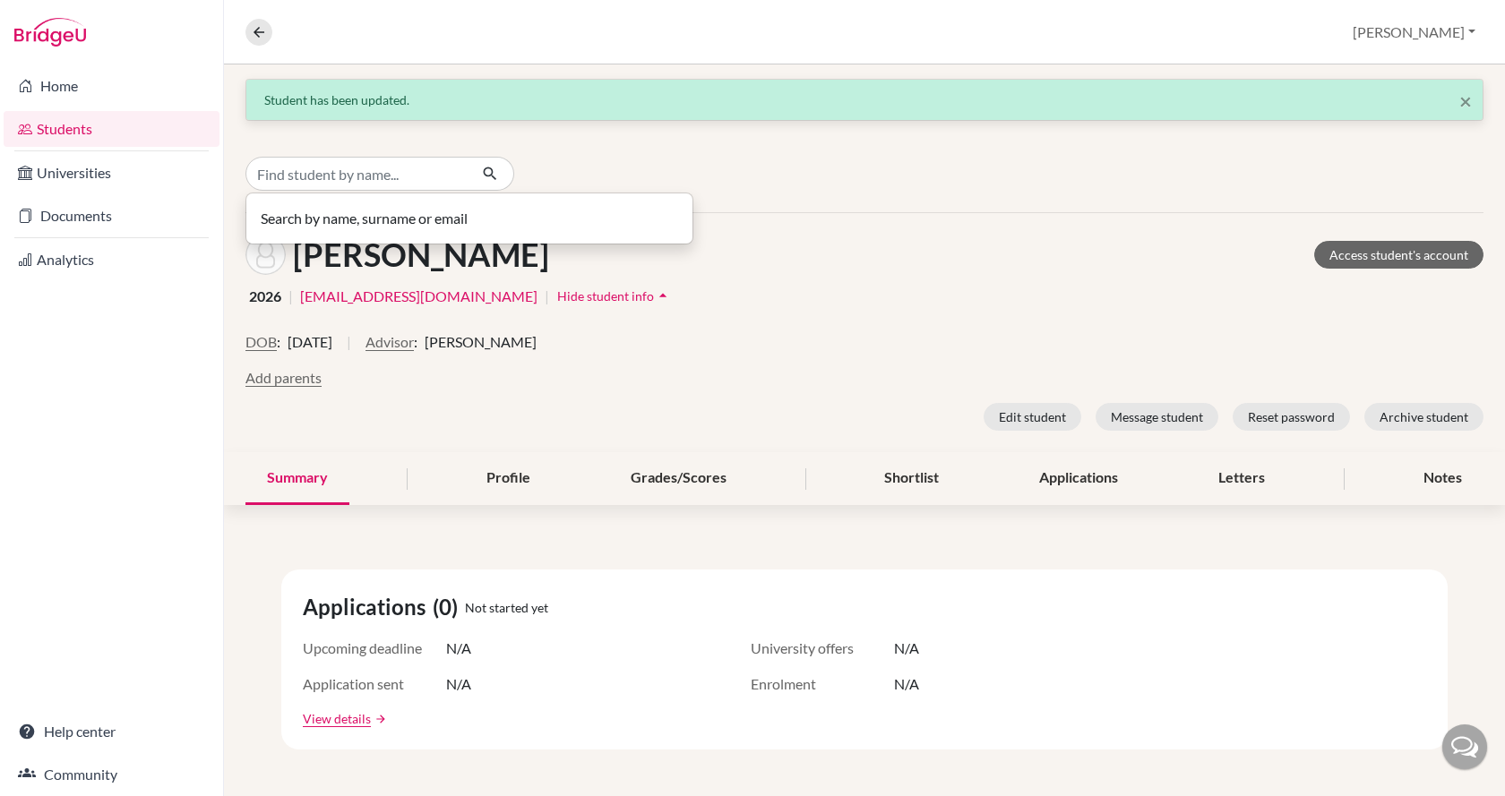
click at [313, 170] on input "Find student by name..." at bounding box center [356, 174] width 222 height 34
type input "[PERSON_NAME]"
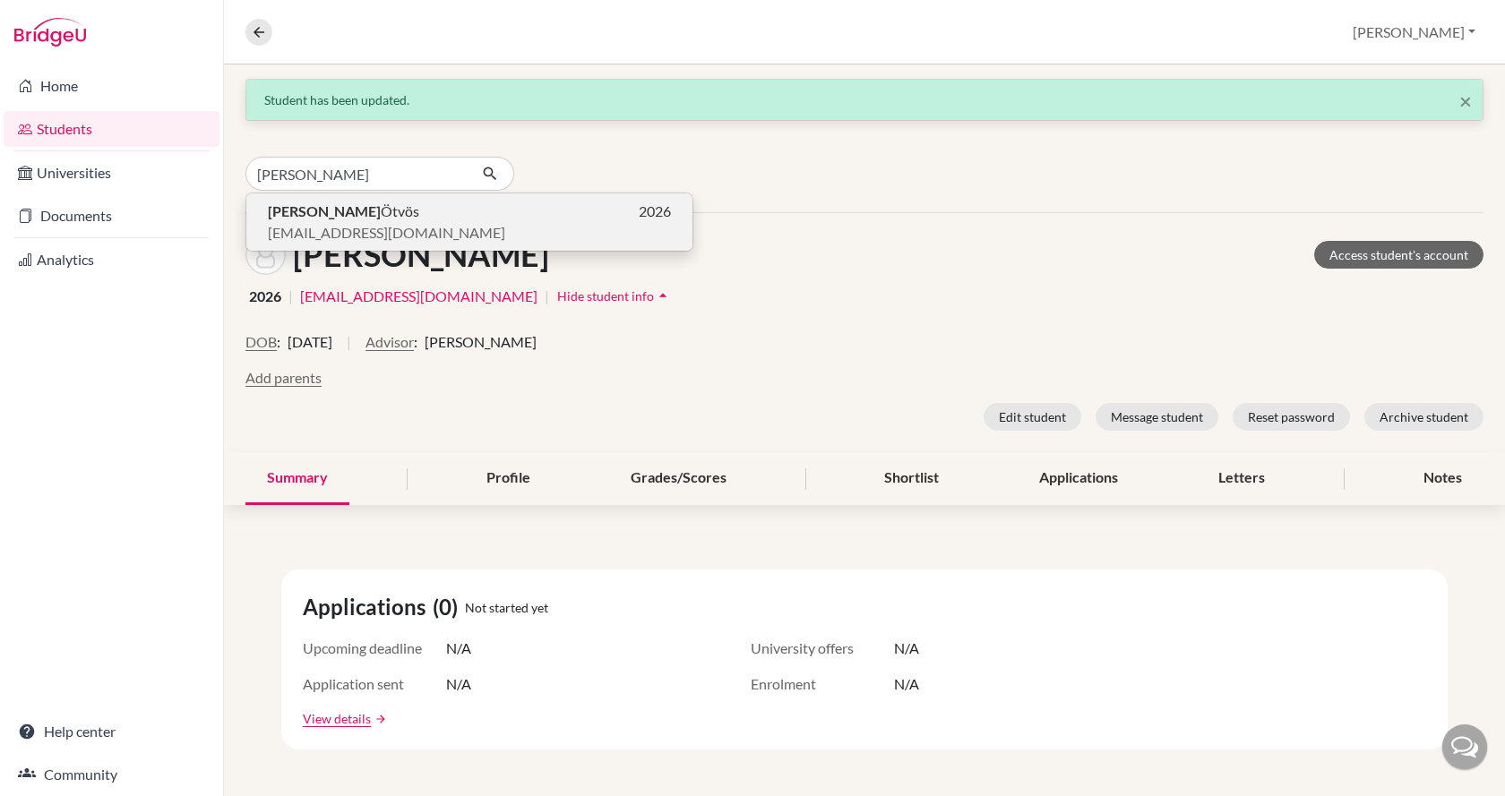
click at [311, 224] on span "[EMAIL_ADDRESS][DOMAIN_NAME]" at bounding box center [386, 233] width 237 height 22
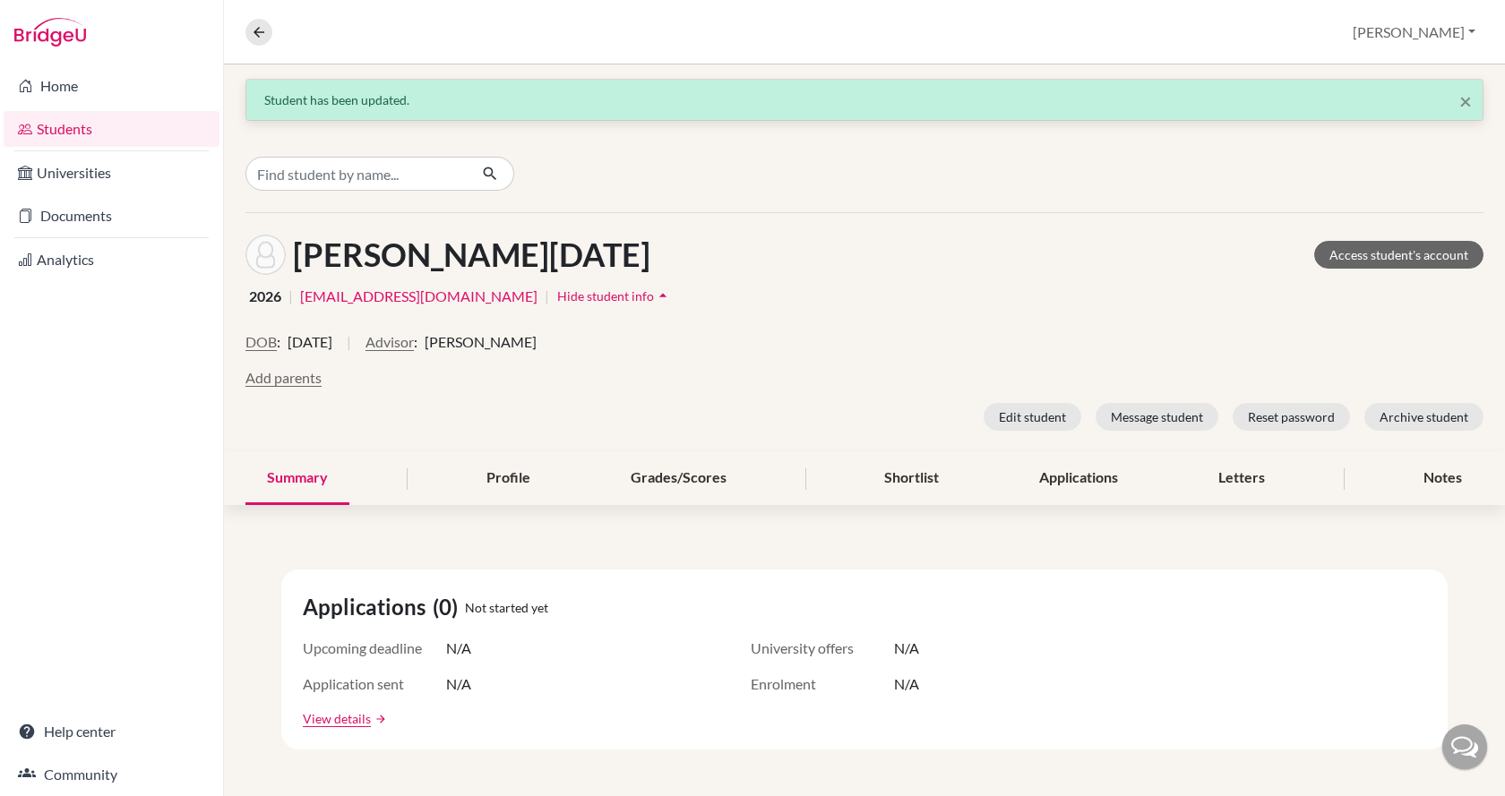
scroll to position [90, 0]
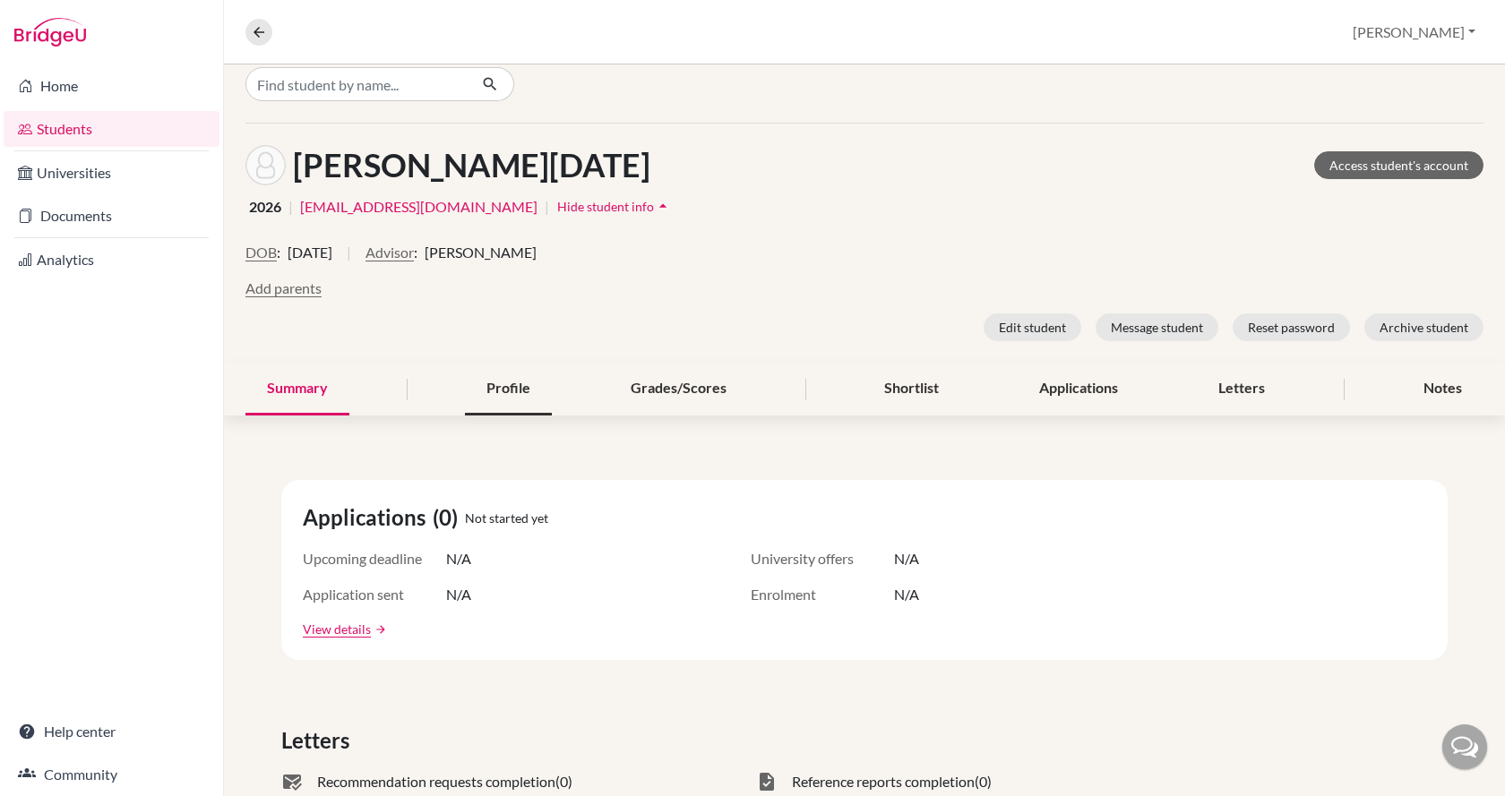
click at [507, 398] on div "Profile" at bounding box center [508, 389] width 87 height 53
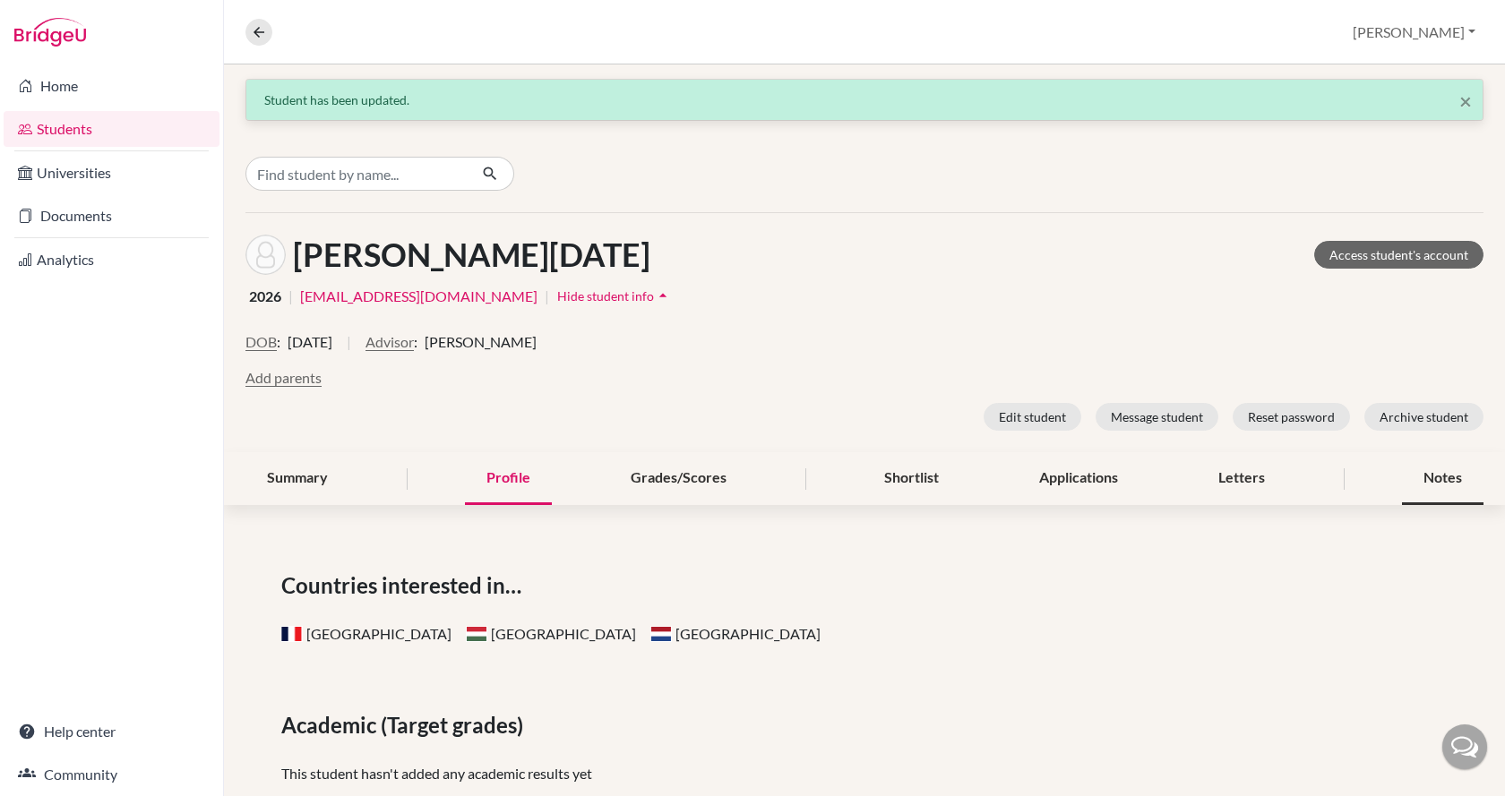
click at [1433, 468] on div "Notes" at bounding box center [1443, 478] width 82 height 53
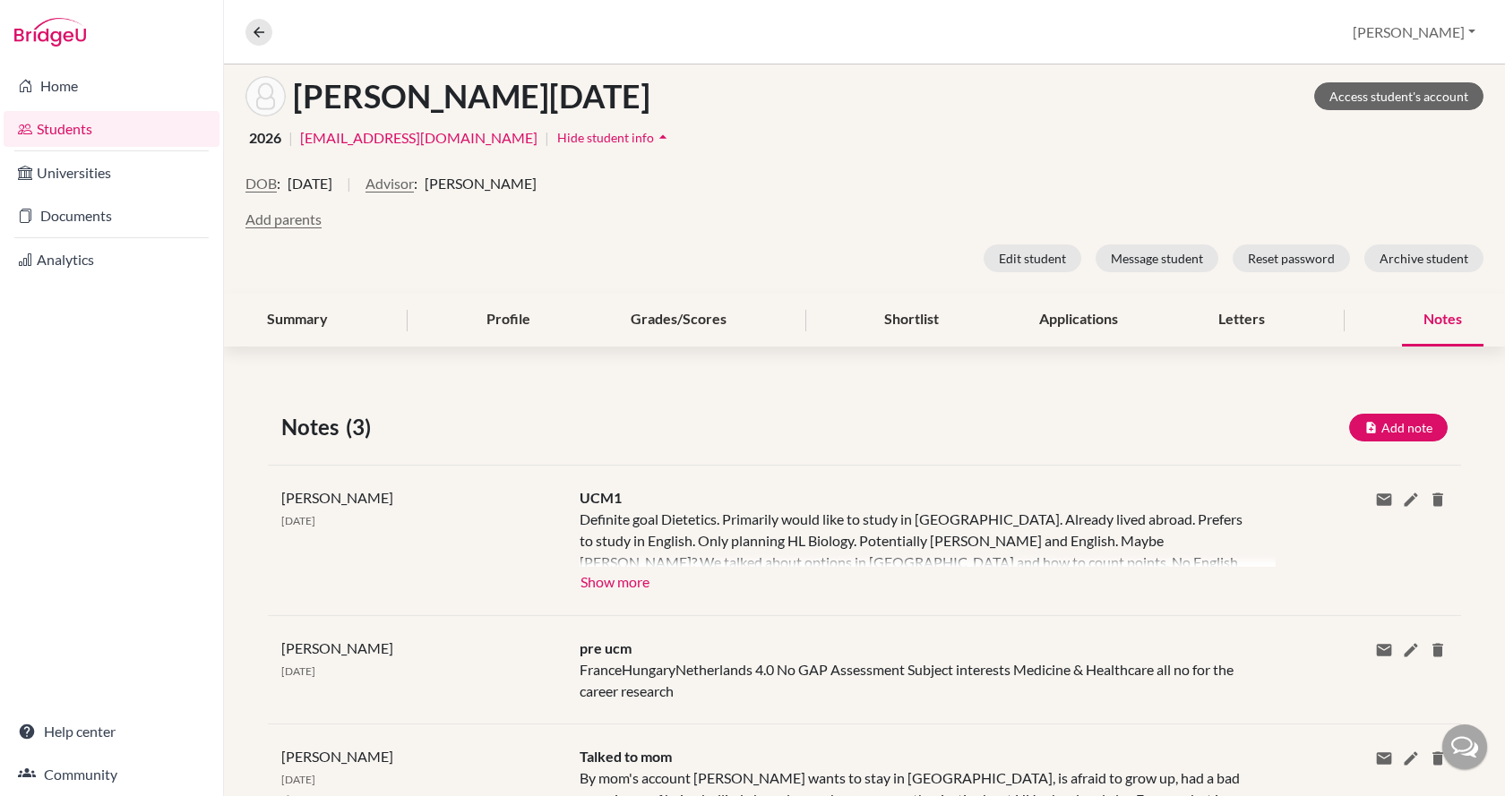
scroll to position [179, 0]
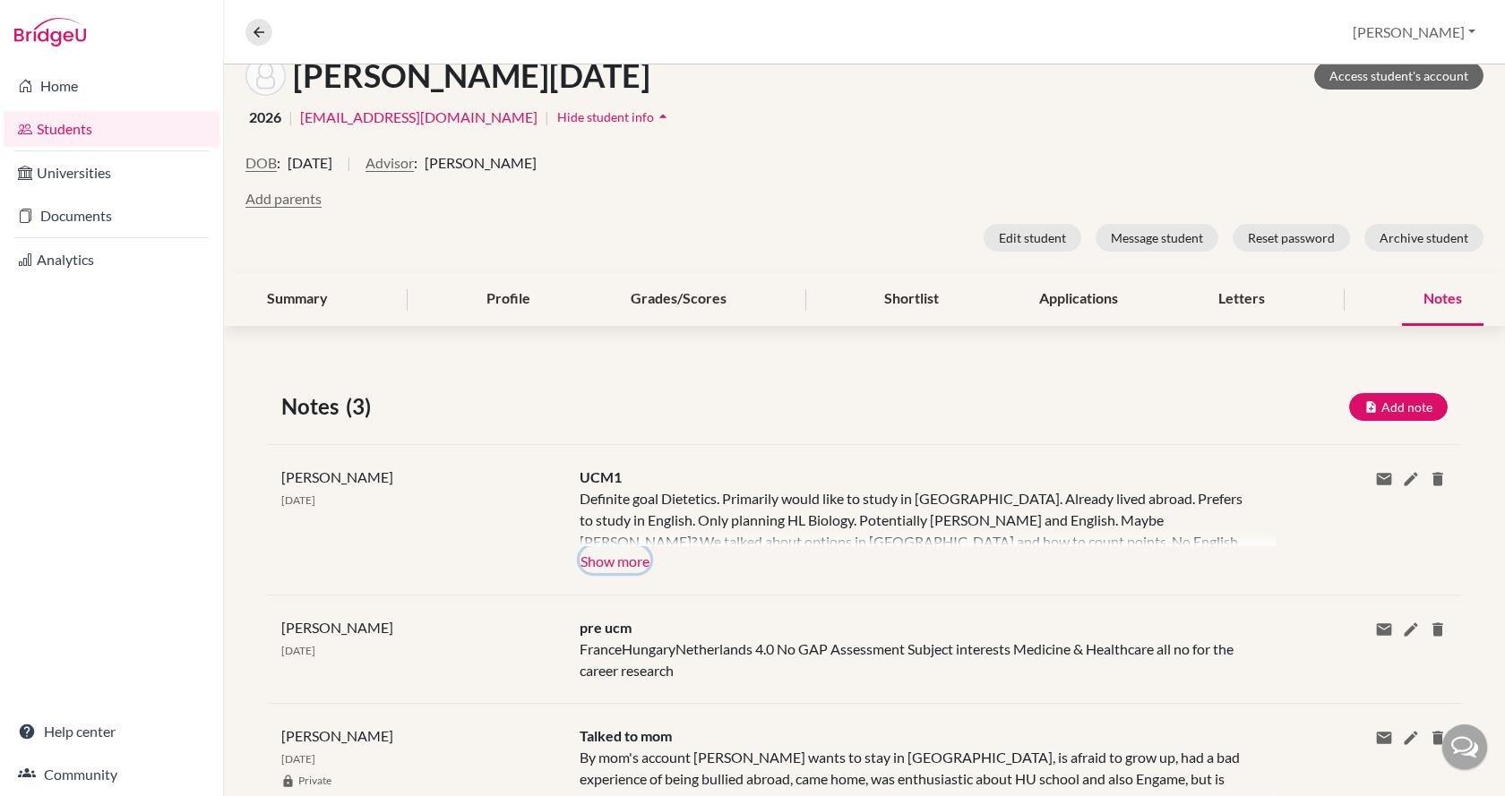
click at [630, 568] on button "Show more" at bounding box center [615, 560] width 71 height 27
click at [630, 547] on div "Definite goal Dietetics. Primarily would like to study in [GEOGRAPHIC_DATA]. Al…" at bounding box center [914, 517] width 669 height 58
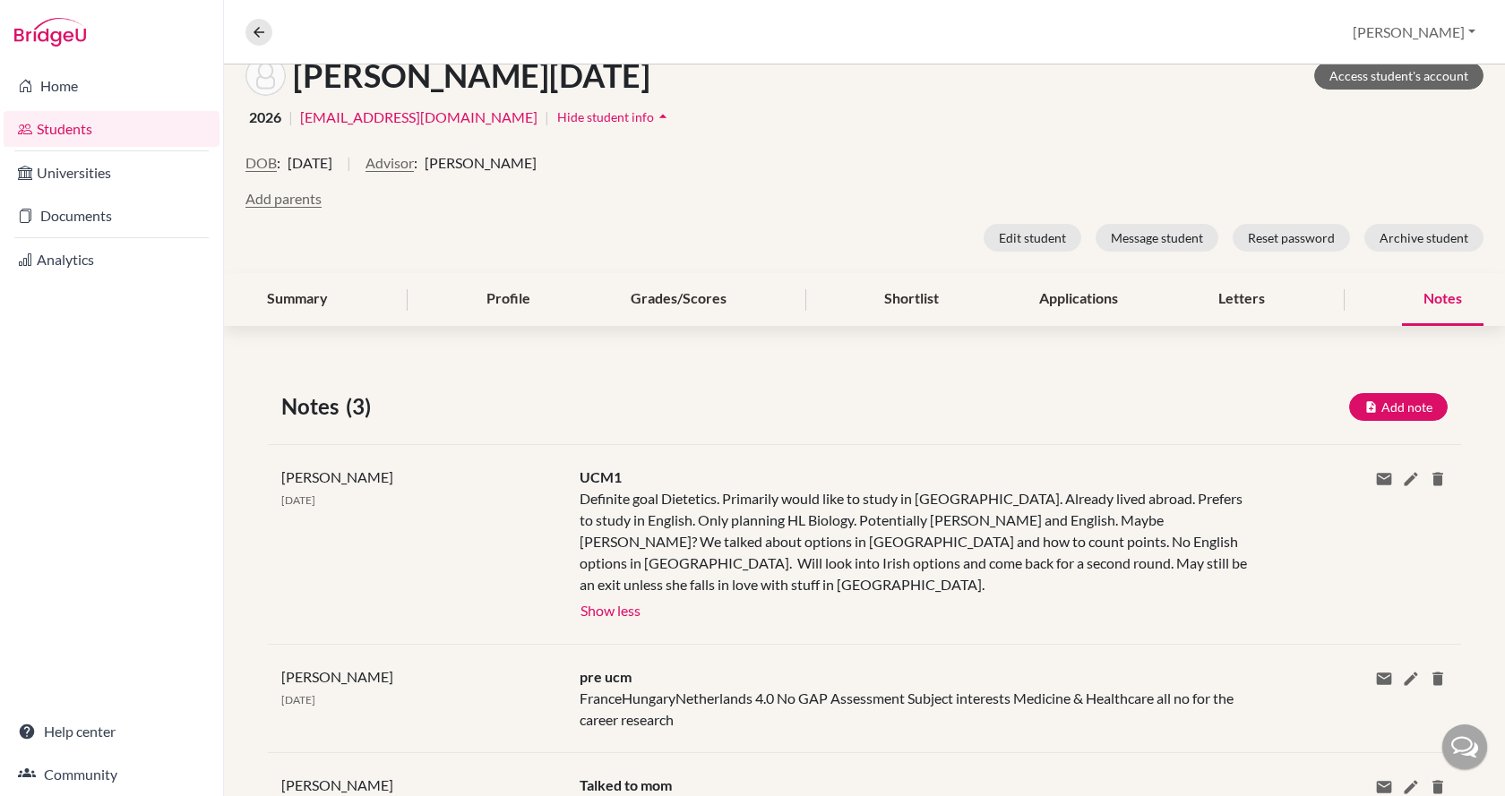
click at [1014, 531] on div "Definite goal Dietetics. Primarily would like to study in [GEOGRAPHIC_DATA]. Al…" at bounding box center [914, 542] width 669 height 108
